Goal: Find specific page/section: Find specific page/section

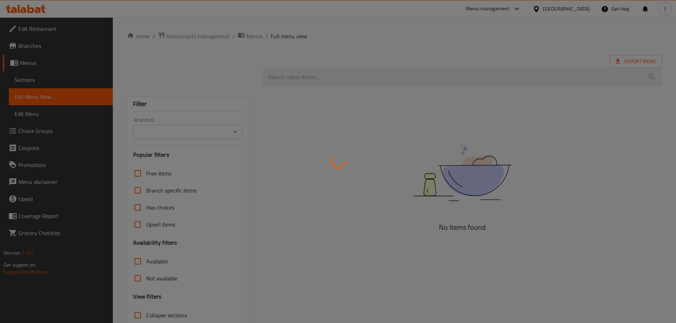
click at [538, 41] on div at bounding box center [338, 161] width 676 height 323
click at [564, 14] on div at bounding box center [338, 161] width 676 height 323
click at [170, 79] on div at bounding box center [338, 161] width 676 height 323
click at [48, 134] on div at bounding box center [338, 161] width 676 height 323
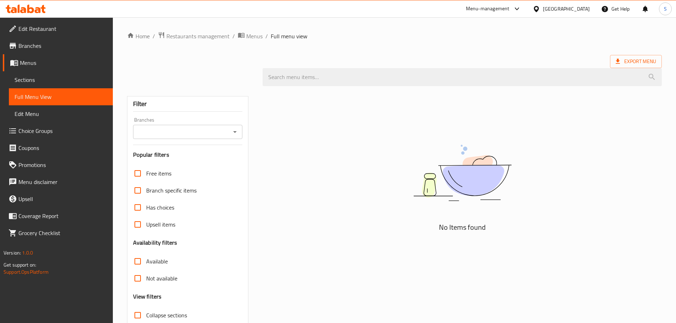
click at [574, 14] on div "[GEOGRAPHIC_DATA]" at bounding box center [561, 8] width 69 height 17
click at [561, 7] on div "[GEOGRAPHIC_DATA]" at bounding box center [566, 9] width 47 height 8
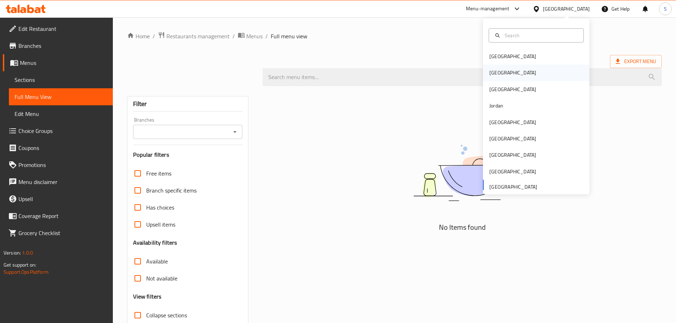
click at [508, 77] on div "Egypt" at bounding box center [536, 73] width 107 height 16
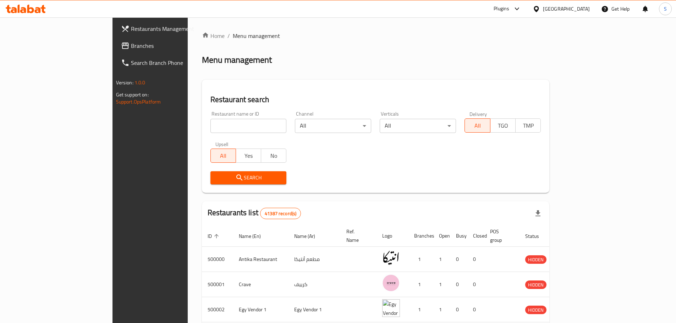
click at [131, 50] on span "Branches" at bounding box center [175, 46] width 89 height 9
